Goal: Information Seeking & Learning: Learn about a topic

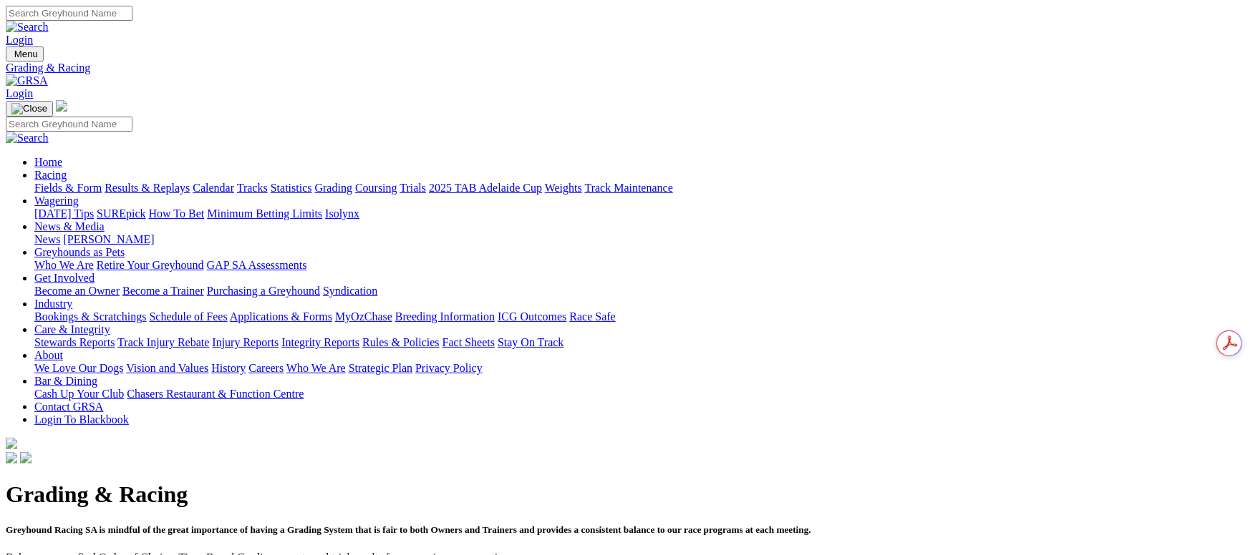
click at [234, 182] on link "Calendar" at bounding box center [214, 188] width 42 height 12
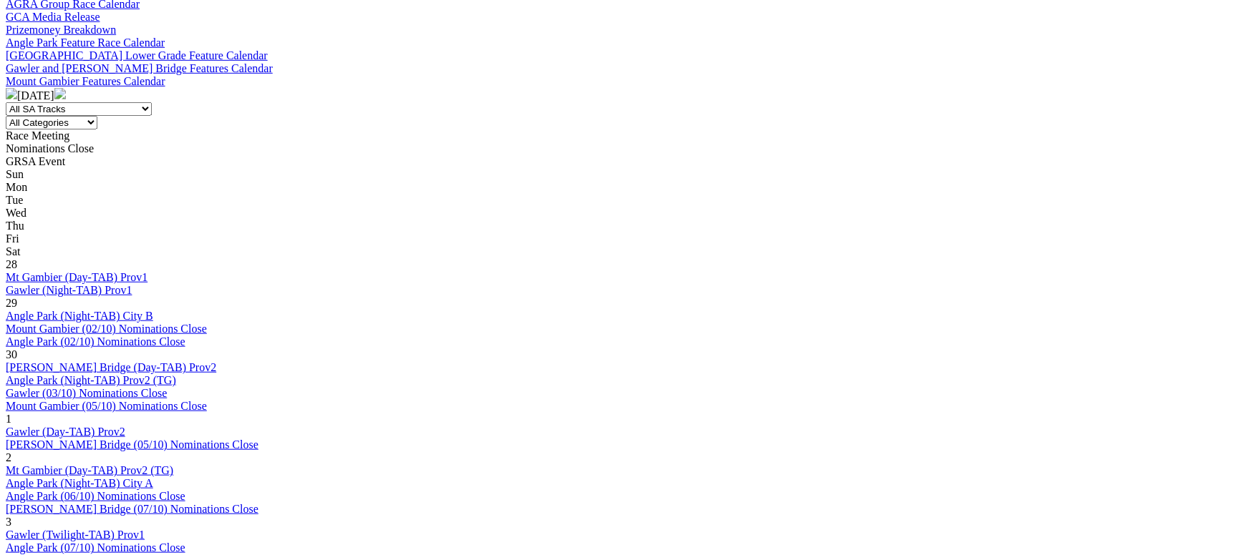
scroll to position [859, 0]
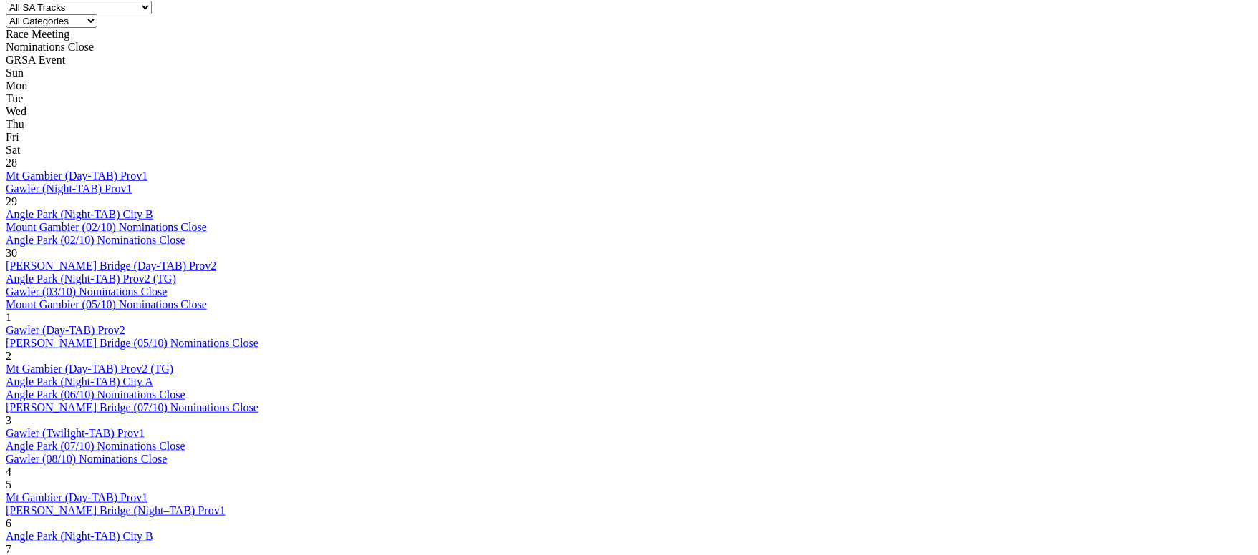
scroll to position [752, 0]
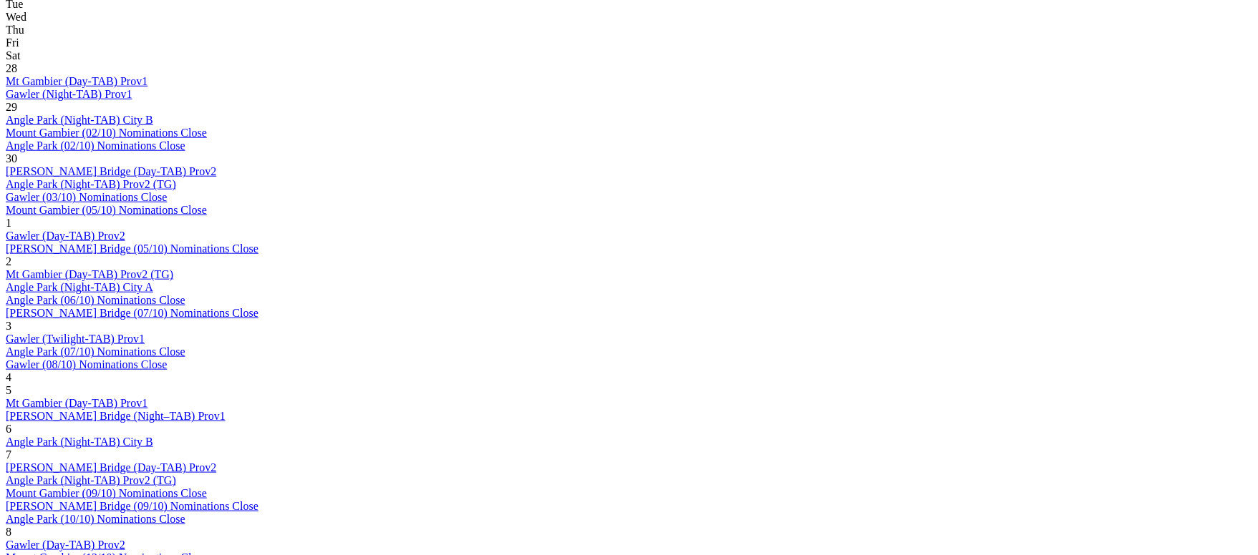
scroll to position [752, 0]
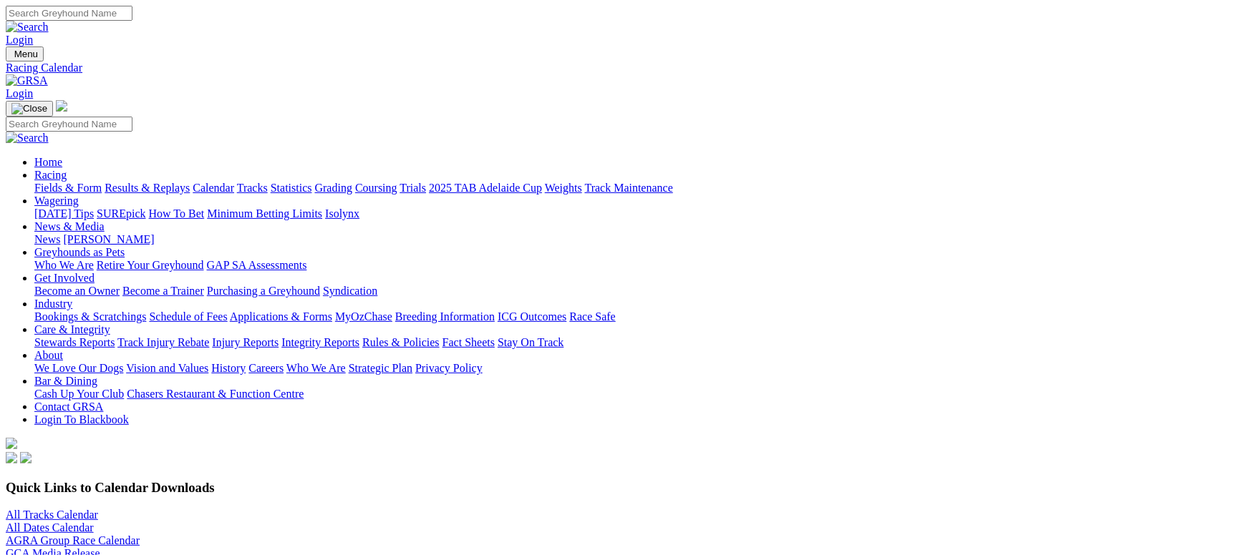
click at [102, 182] on link "Fields & Form" at bounding box center [67, 188] width 67 height 12
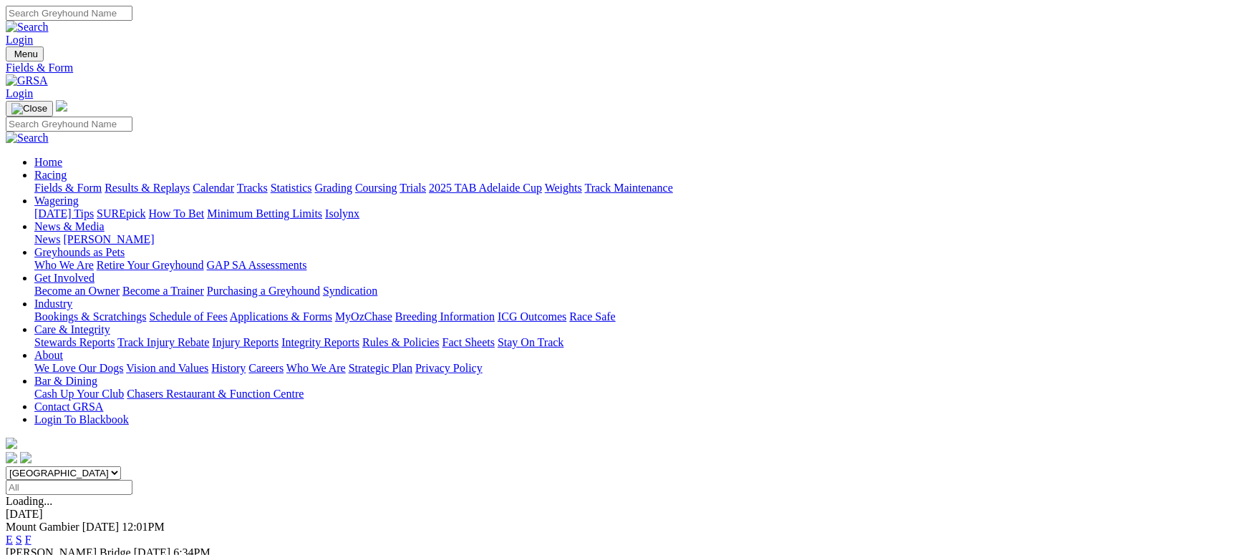
click at [31, 555] on link "F" at bounding box center [28, 566] width 6 height 12
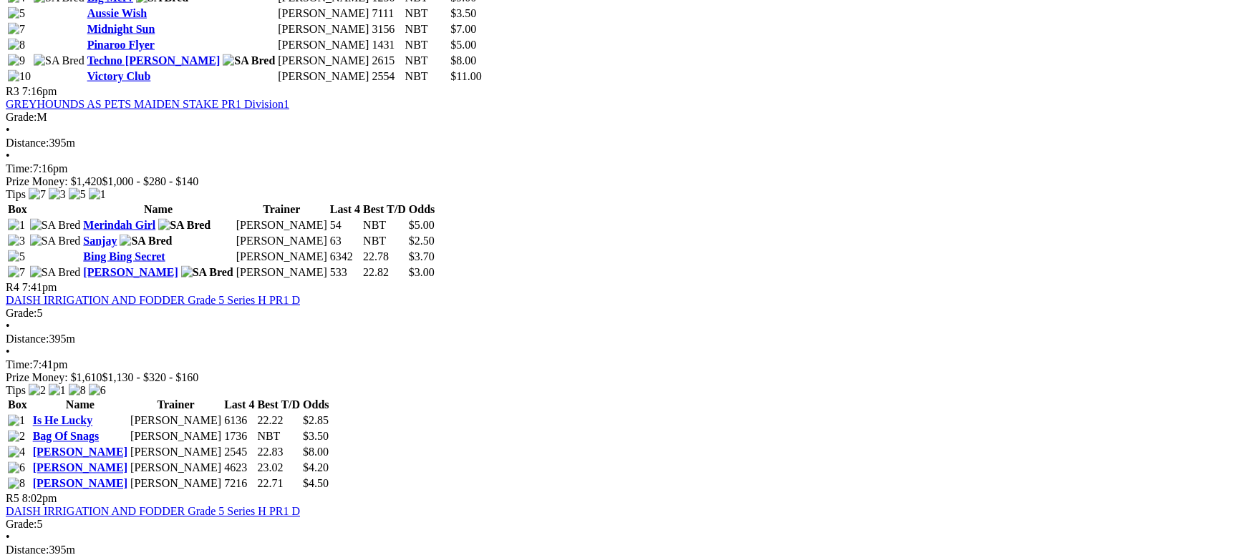
scroll to position [1180, 0]
